Goal: Find specific page/section

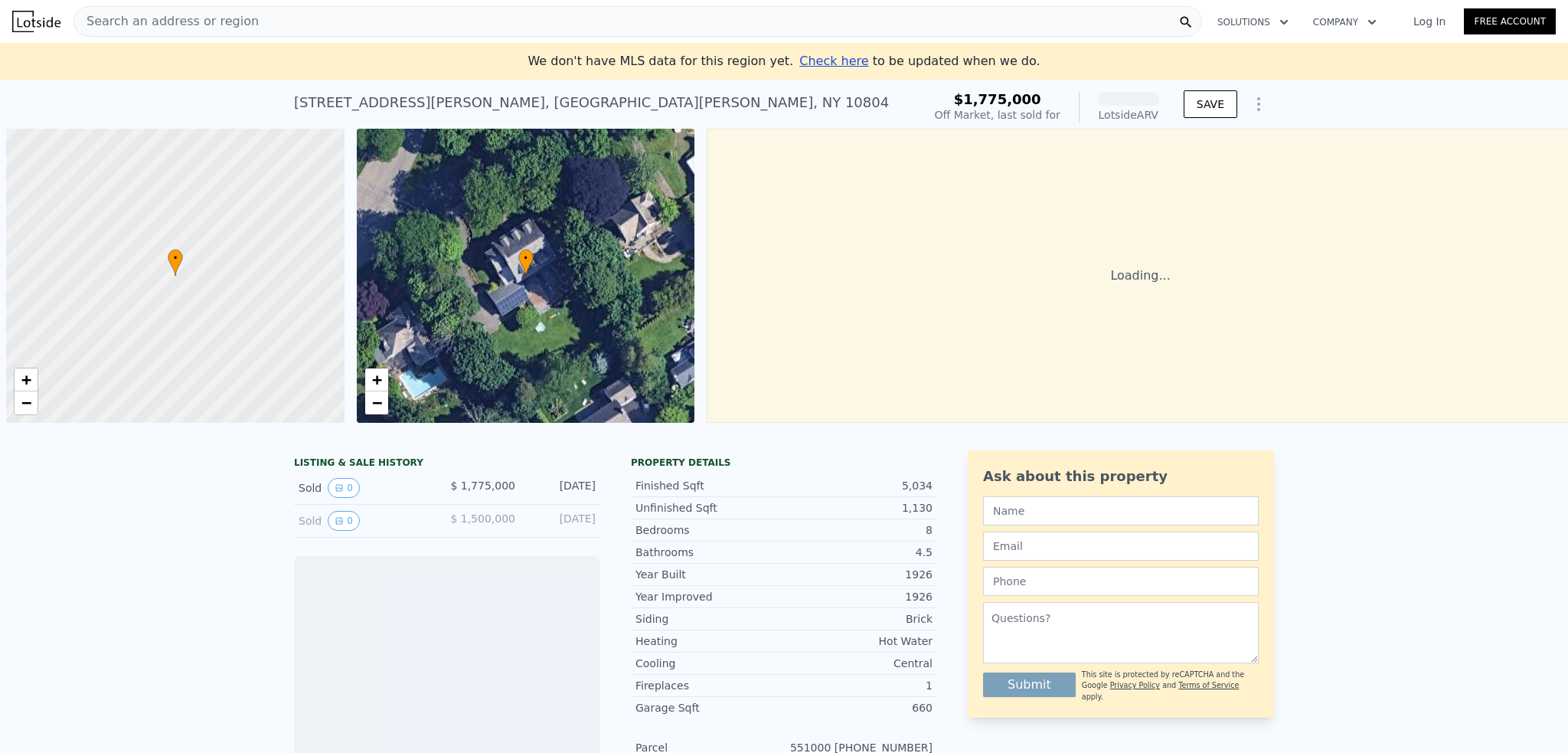
scroll to position [0, 6]
